Goal: Task Accomplishment & Management: Use online tool/utility

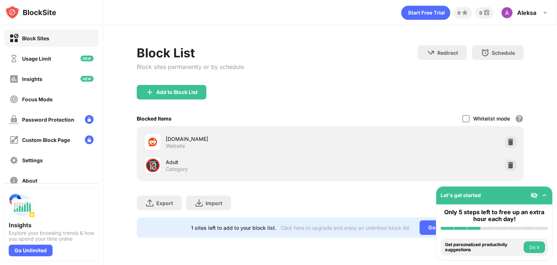
click at [240, 69] on div "Block sites permanently or by schedule" at bounding box center [190, 66] width 107 height 7
click at [200, 88] on div "Add to Block List" at bounding box center [172, 92] width 70 height 15
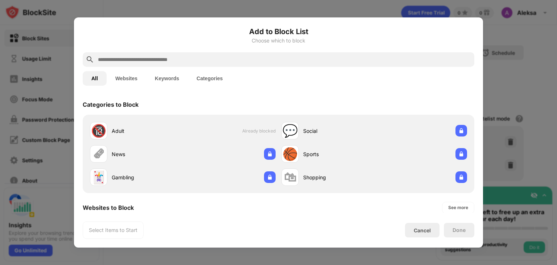
click at [190, 57] on input "text" at bounding box center [284, 59] width 374 height 9
paste input "**********"
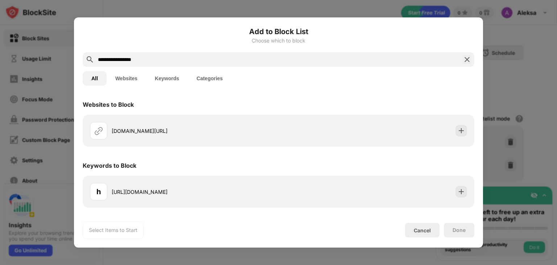
type input "**********"
click at [135, 74] on button "Websites" at bounding box center [127, 78] width 40 height 15
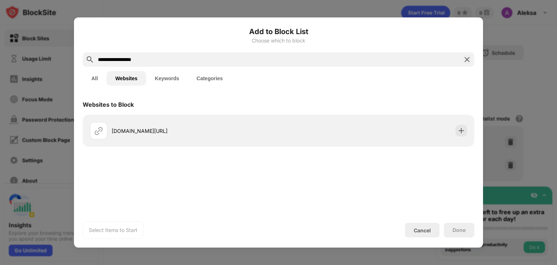
click at [93, 83] on button "All" at bounding box center [95, 78] width 24 height 15
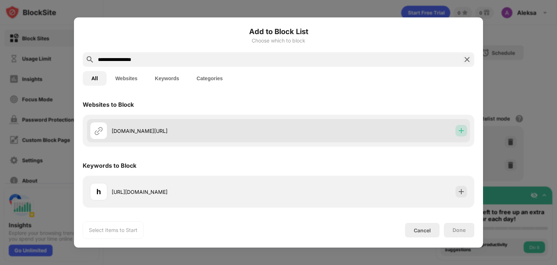
click at [461, 132] on img at bounding box center [461, 130] width 7 height 7
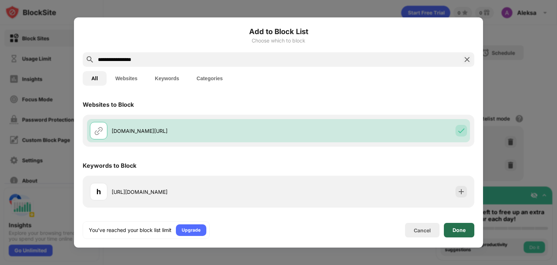
click at [457, 233] on div "Done" at bounding box center [459, 230] width 30 height 15
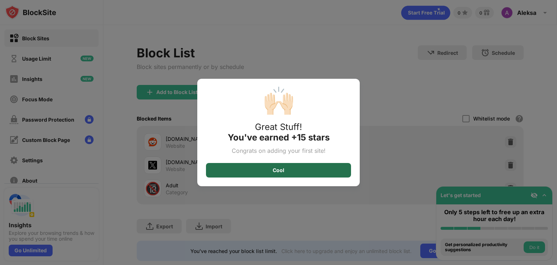
click at [289, 170] on div "Cool" at bounding box center [278, 170] width 145 height 15
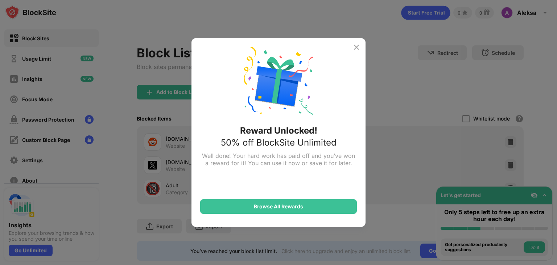
click at [360, 48] on img at bounding box center [356, 47] width 9 height 9
